Goal: Transaction & Acquisition: Purchase product/service

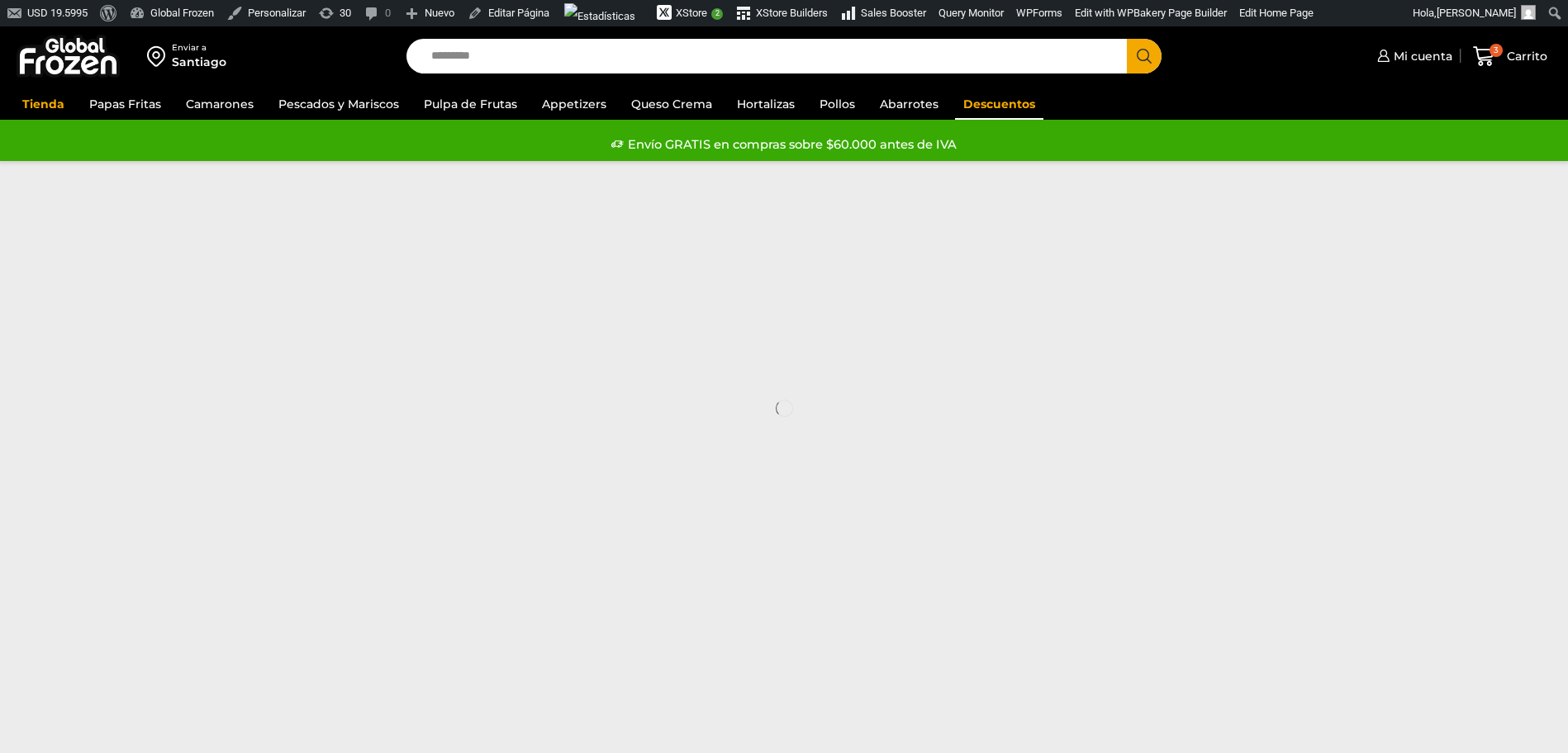
click at [981, 107] on link "Descuentos" at bounding box center [999, 104] width 88 height 31
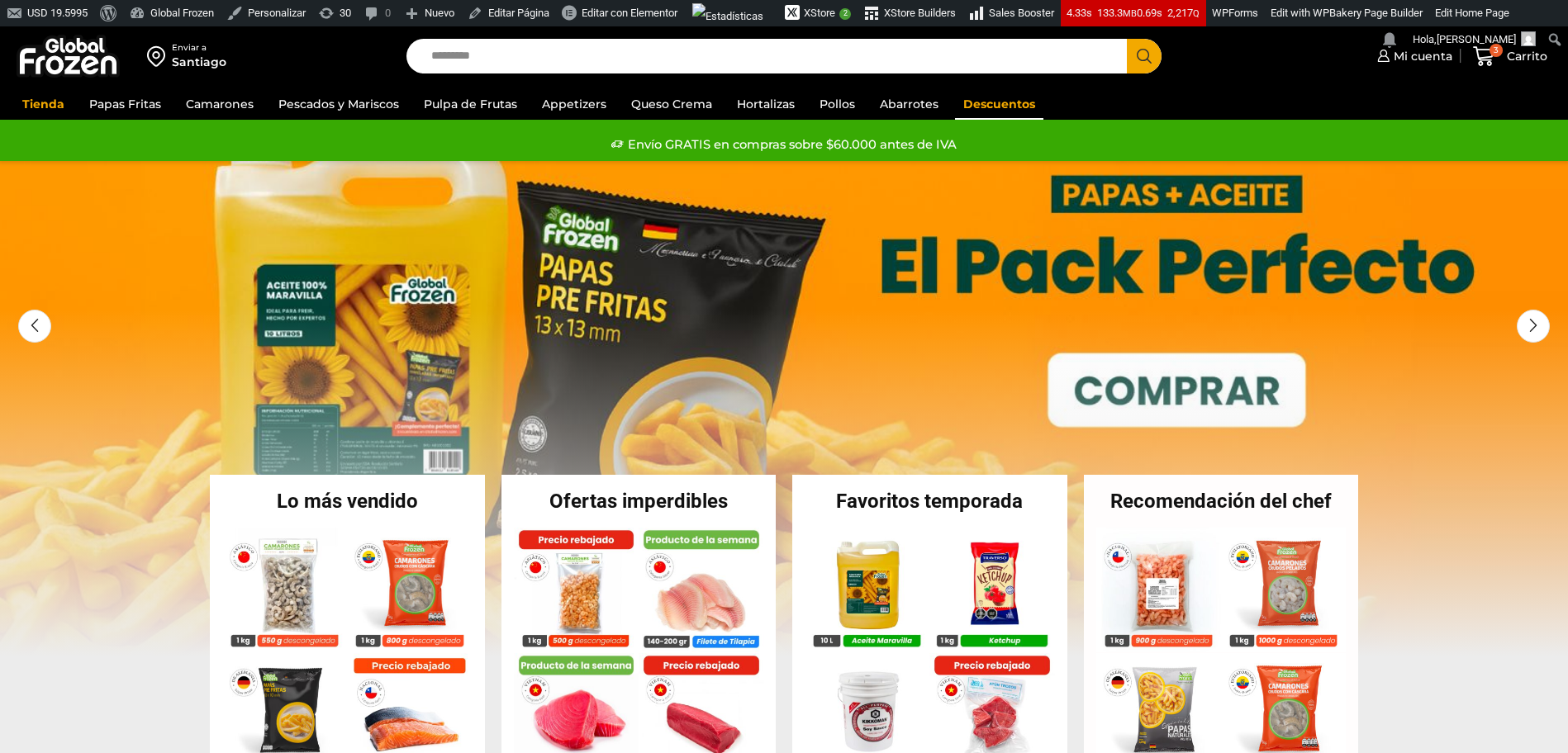
click at [981, 109] on link "Descuentos" at bounding box center [999, 104] width 88 height 31
click at [974, 107] on link "Descuentos" at bounding box center [999, 104] width 88 height 31
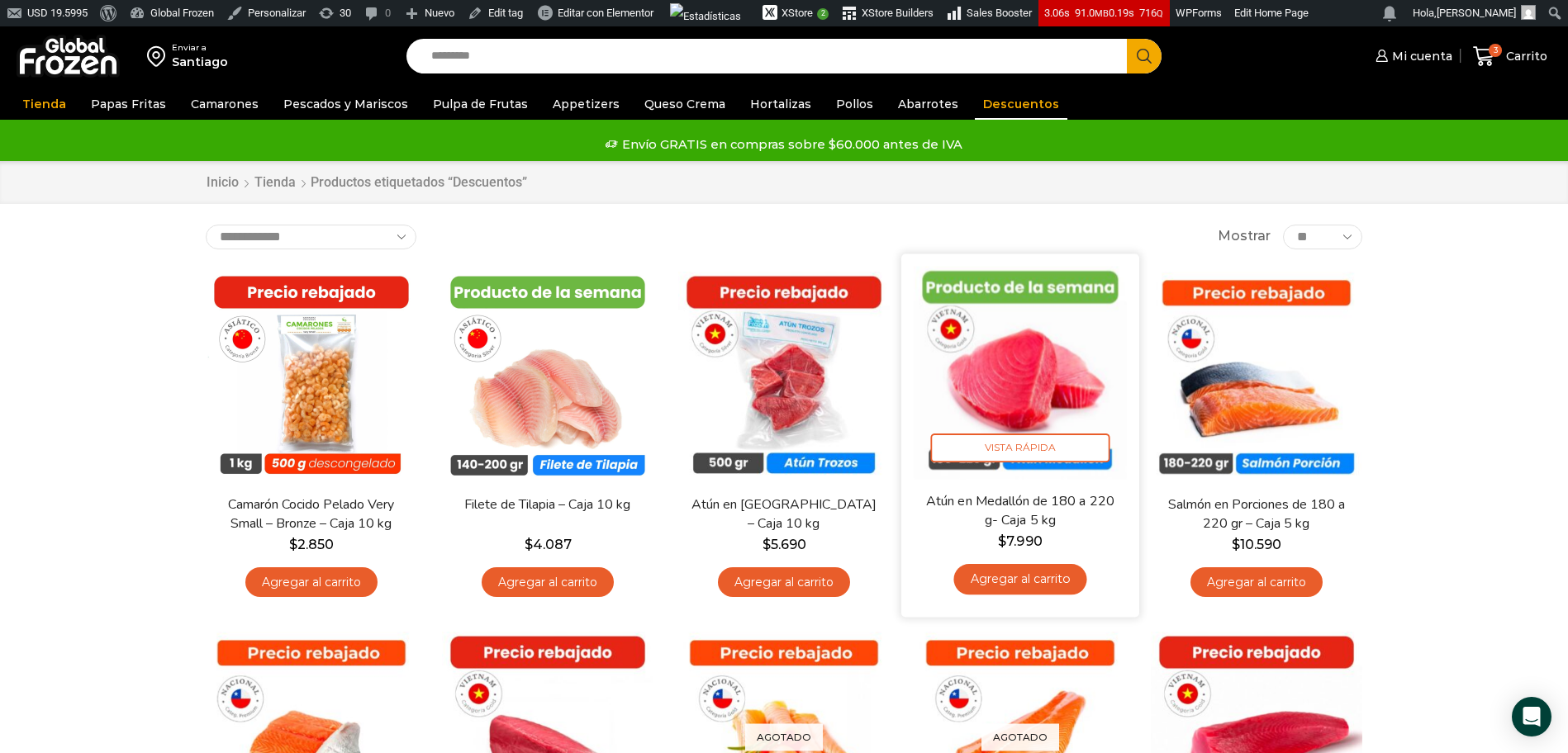
click at [1055, 344] on img at bounding box center [1020, 372] width 213 height 213
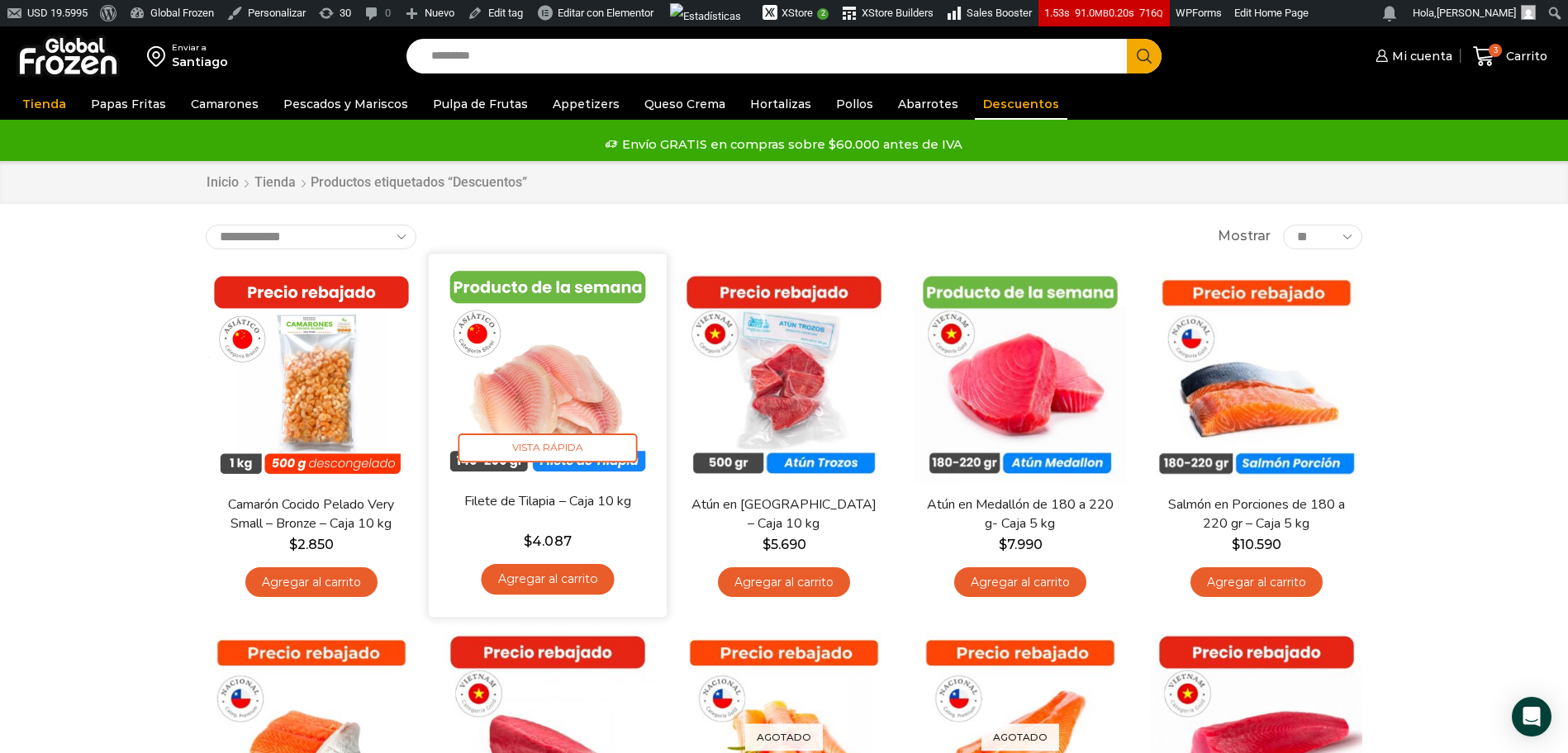
click at [523, 374] on img at bounding box center [548, 372] width 213 height 213
